Goal: Use online tool/utility: Utilize a website feature to perform a specific function

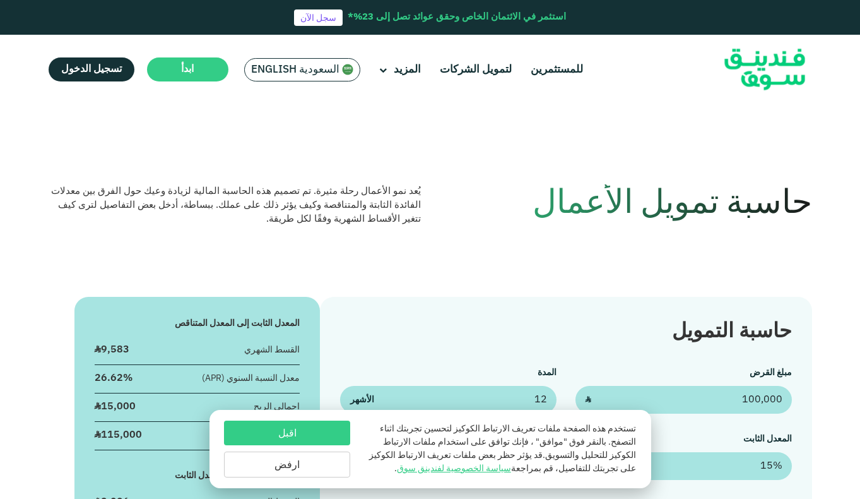
scroll to position [126, 0]
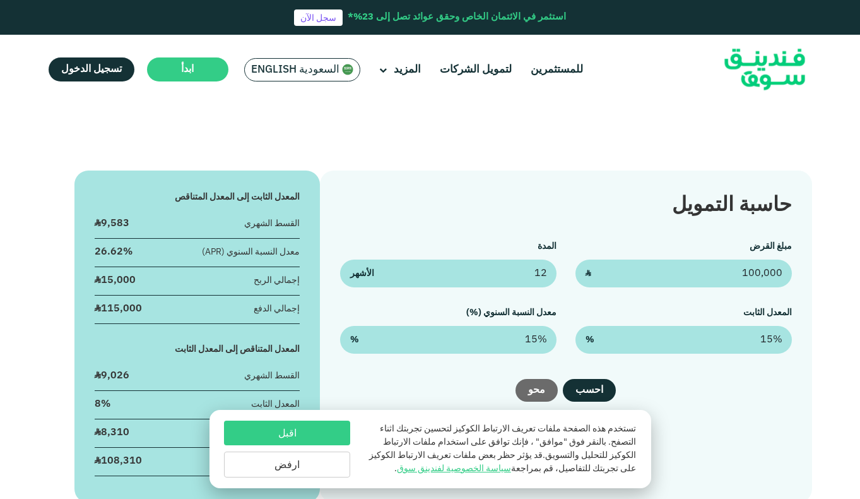
click at [302, 461] on button "ارفض" at bounding box center [287, 464] width 126 height 26
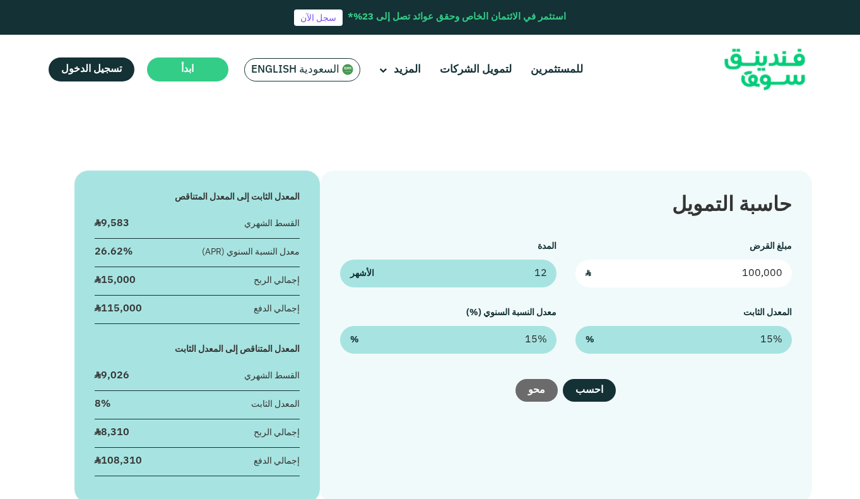
click at [737, 274] on input "100,000" at bounding box center [684, 273] width 217 height 28
click at [703, 268] on input "0" at bounding box center [684, 273] width 217 height 28
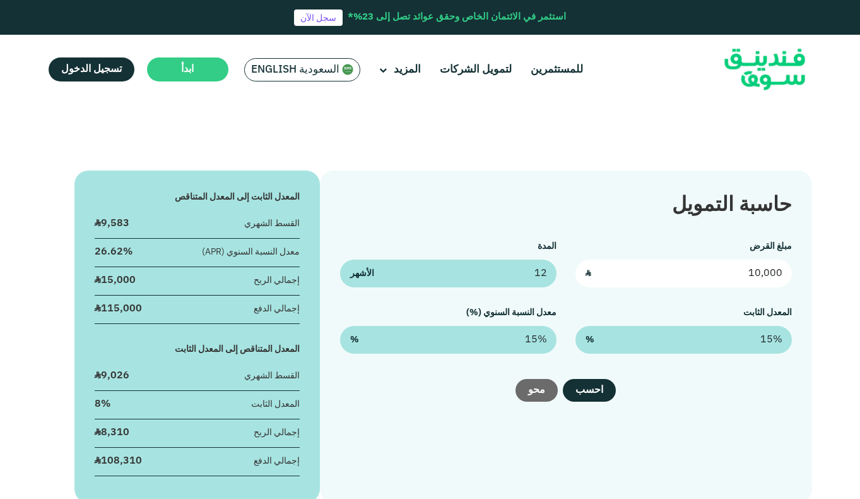
type input "100,000"
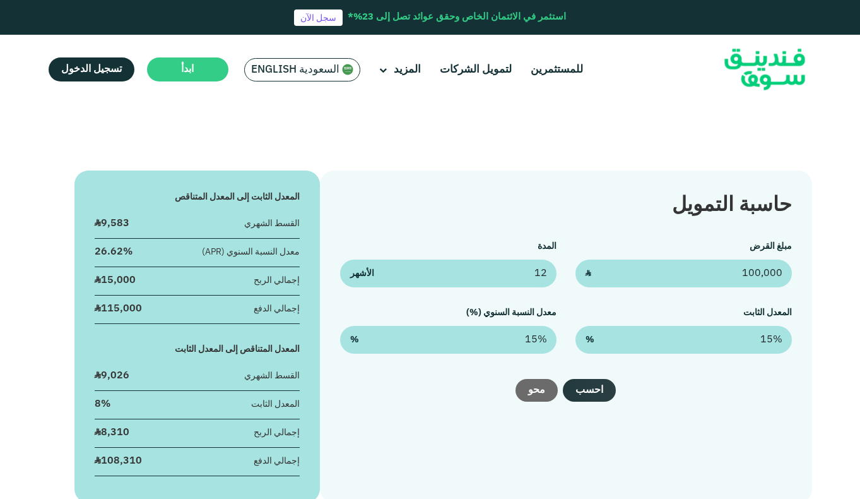
click at [603, 392] on button "احسب" at bounding box center [589, 390] width 53 height 23
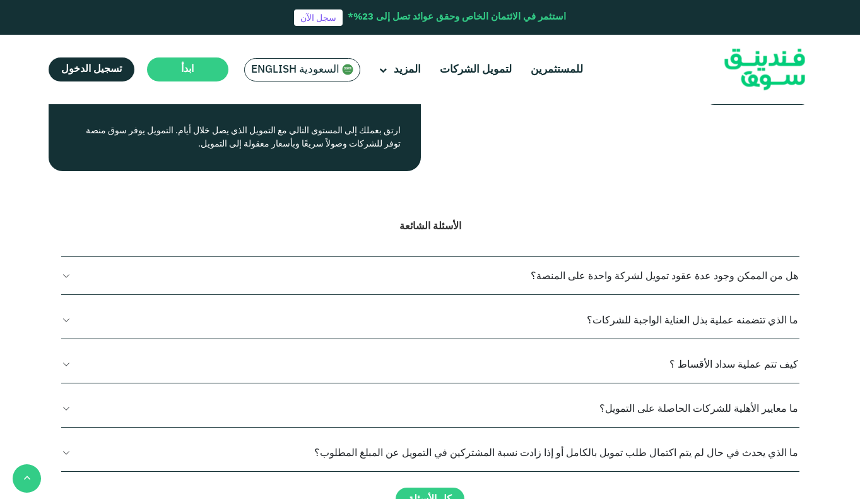
scroll to position [947, 0]
